Goal: Task Accomplishment & Management: Use online tool/utility

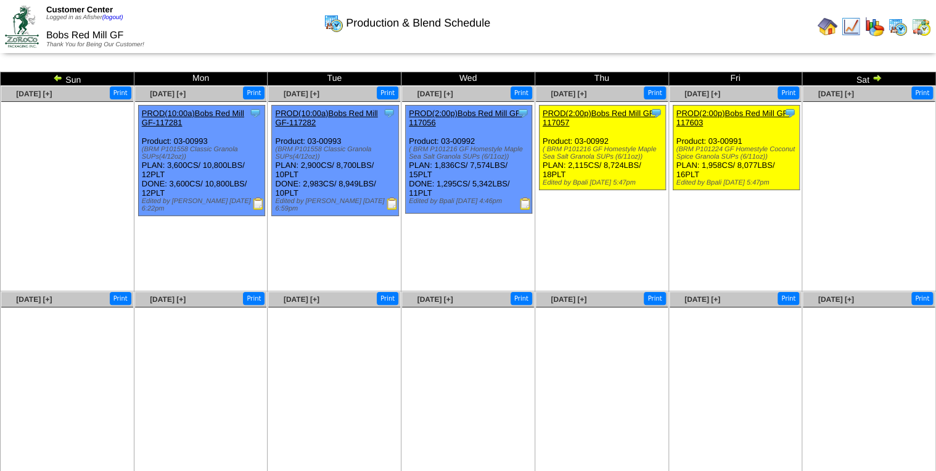
click at [526, 210] on img at bounding box center [525, 203] width 12 height 12
click at [252, 203] on img at bounding box center [258, 203] width 12 height 12
click at [527, 200] on img at bounding box center [525, 203] width 12 height 12
